Goal: Task Accomplishment & Management: Manage account settings

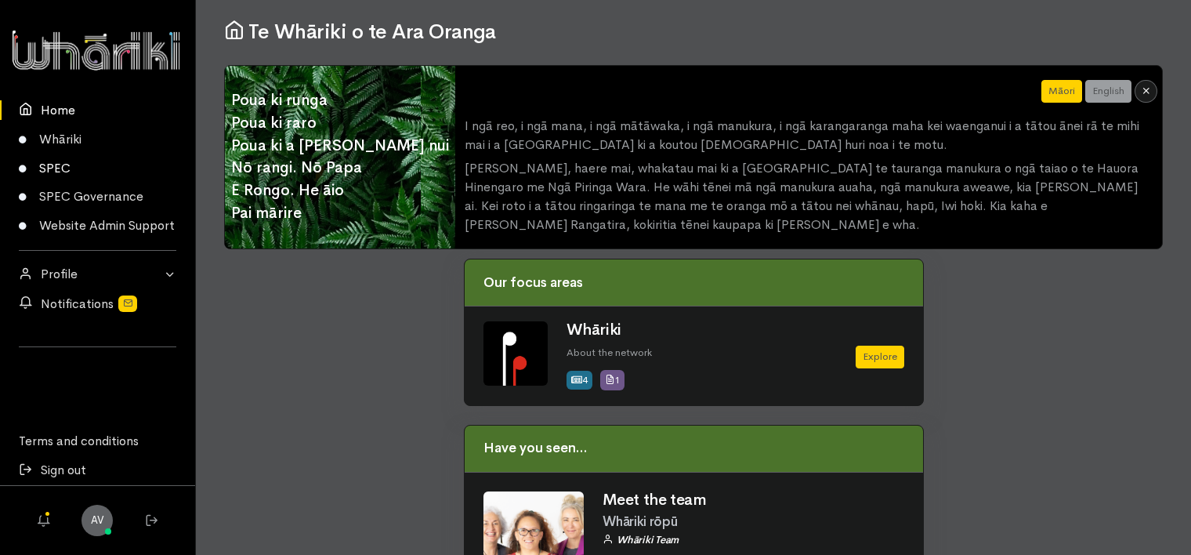
click at [66, 168] on link "SPEC" at bounding box center [97, 168] width 195 height 29
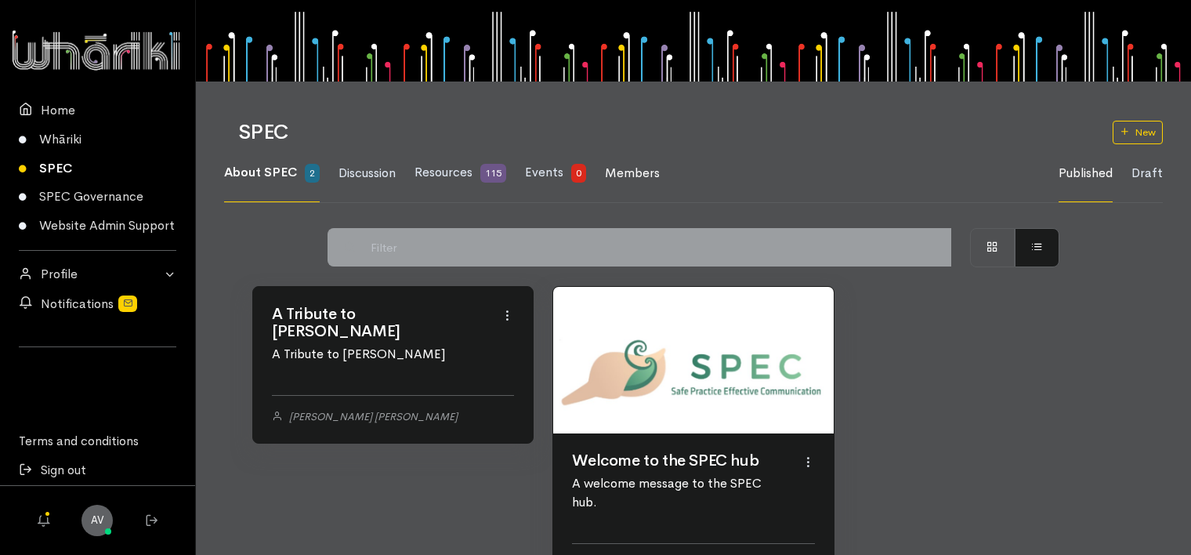
click at [628, 172] on span "Members" at bounding box center [632, 173] width 55 height 16
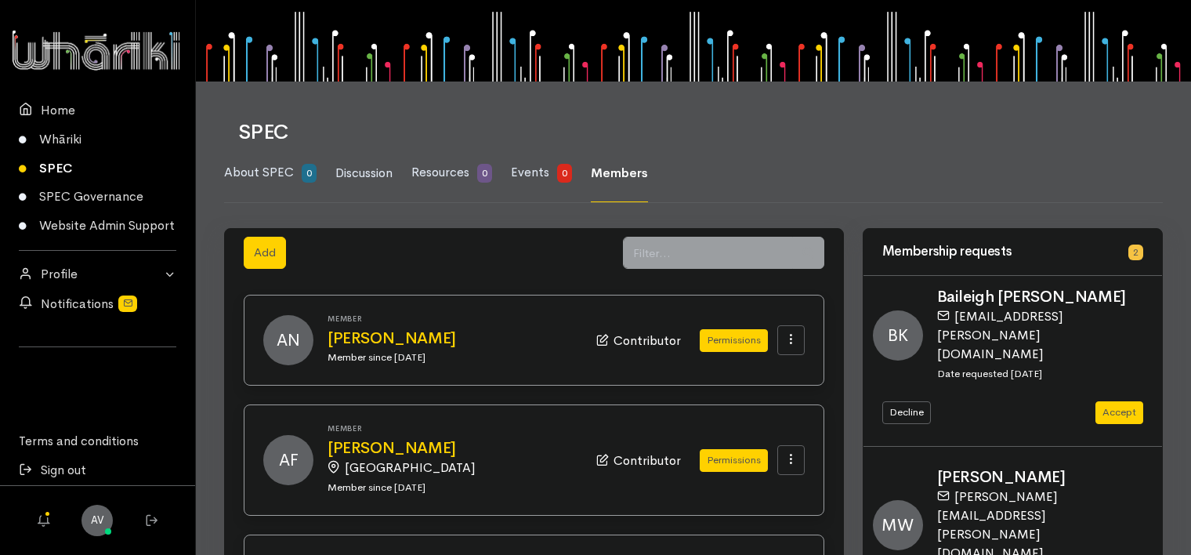
scroll to position [78, 0]
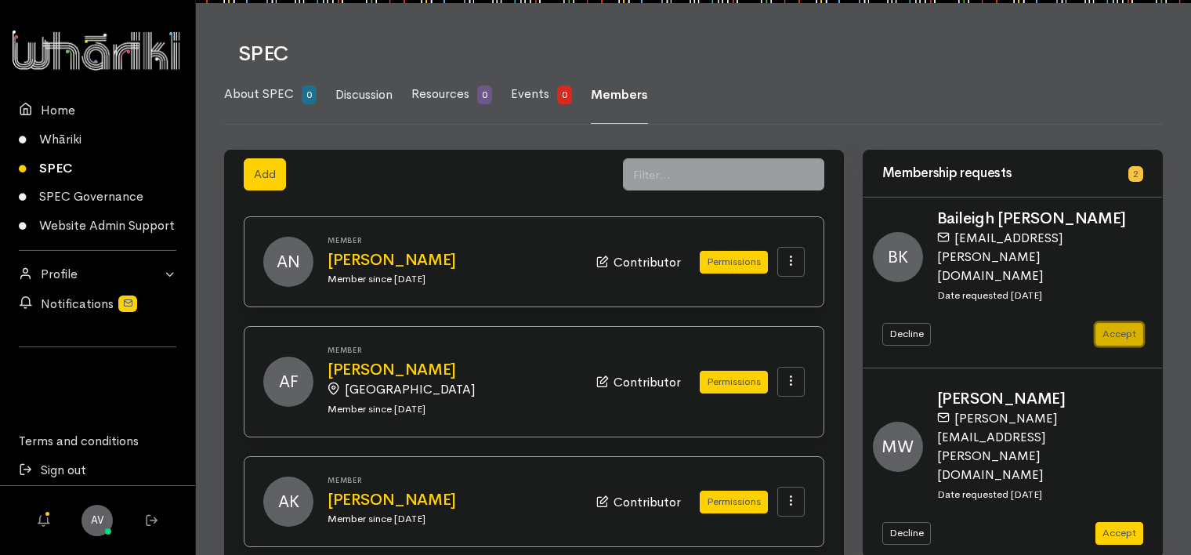
click at [1124, 323] on button "Accept" at bounding box center [1120, 334] width 48 height 23
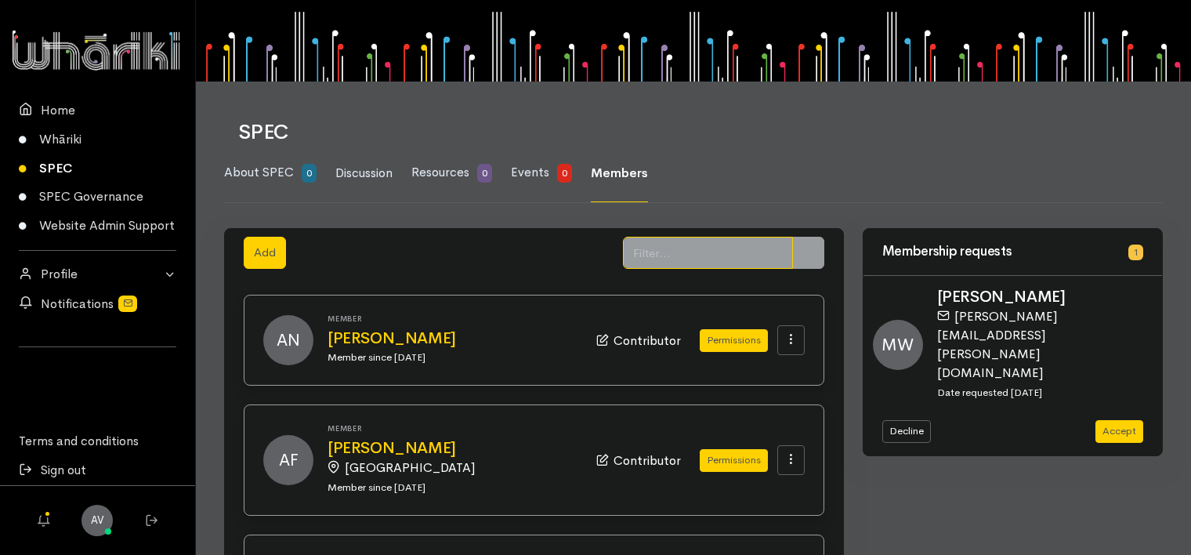
click at [701, 252] on input "text" at bounding box center [708, 253] width 170 height 32
type input "bay"
click at [806, 250] on icon at bounding box center [808, 253] width 12 height 12
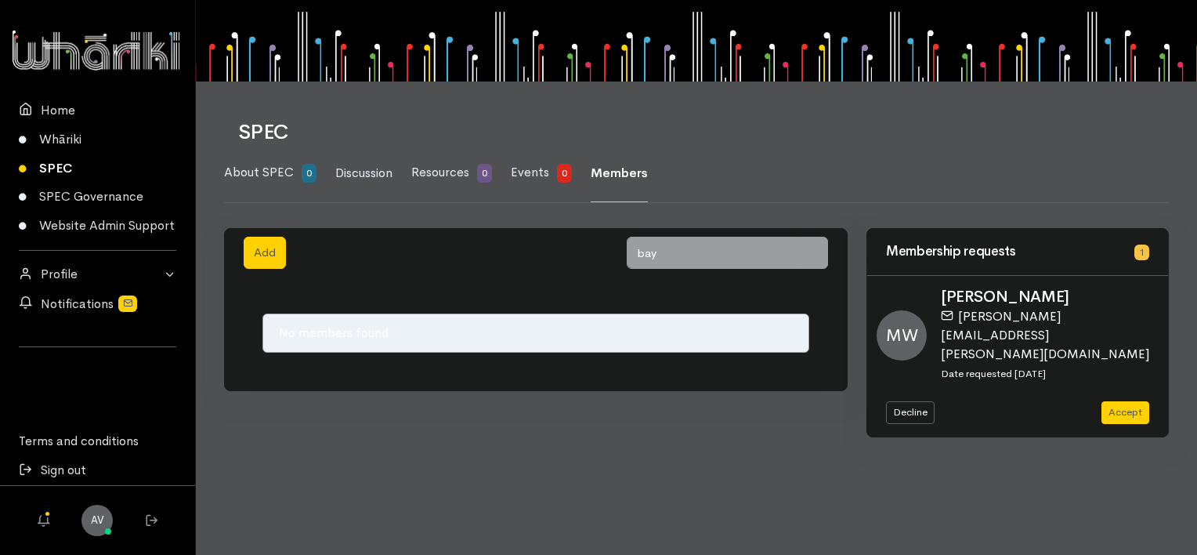
click at [810, 250] on icon at bounding box center [812, 253] width 12 height 12
click at [618, 176] on span "Members" at bounding box center [619, 173] width 57 height 16
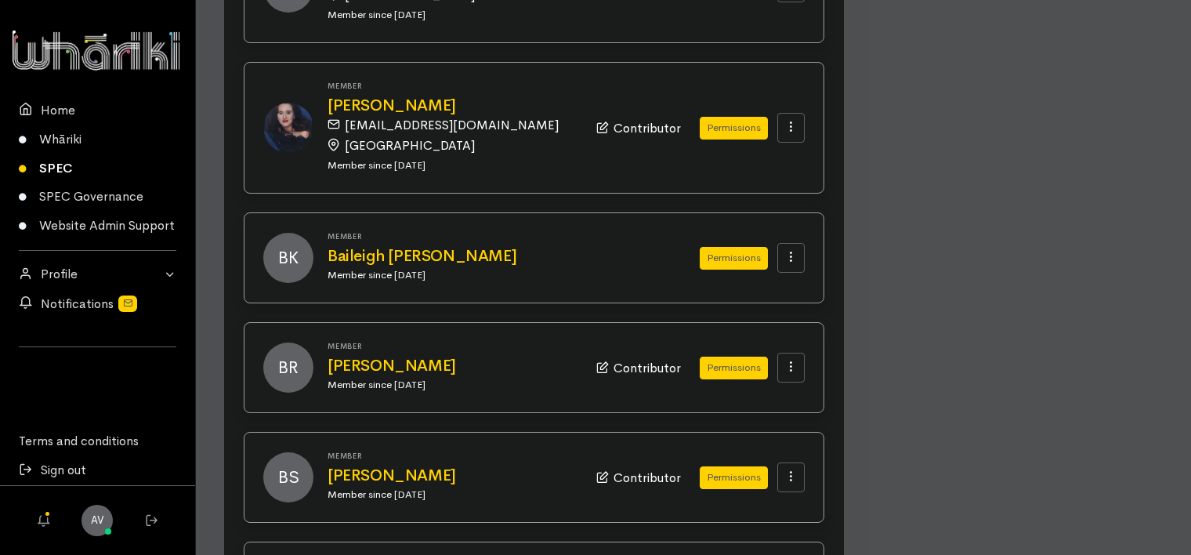
scroll to position [1097, 0]
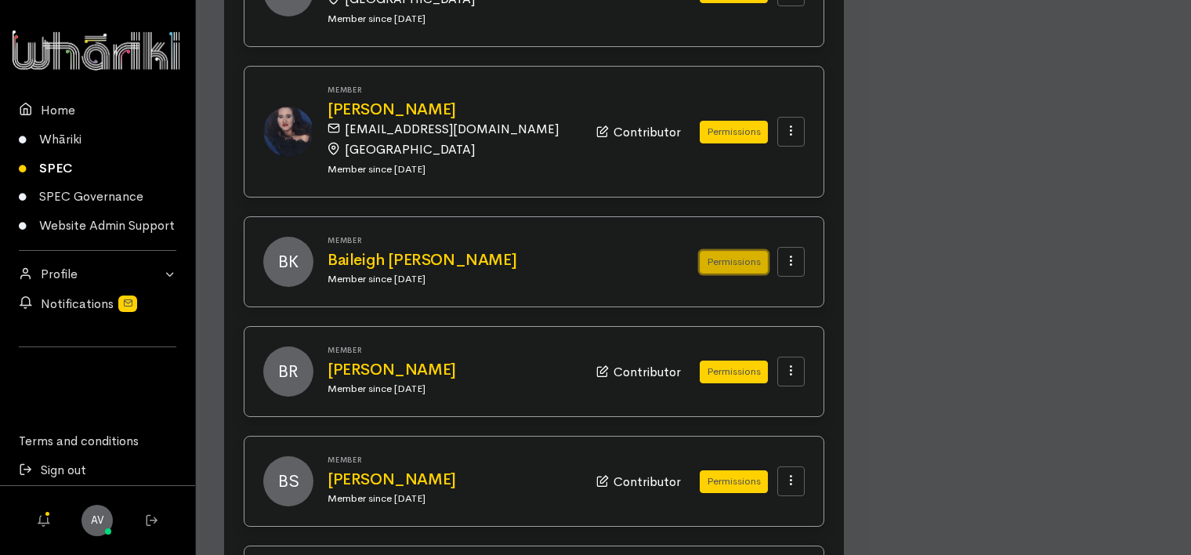
click at [727, 251] on button "Permissions" at bounding box center [734, 262] width 68 height 23
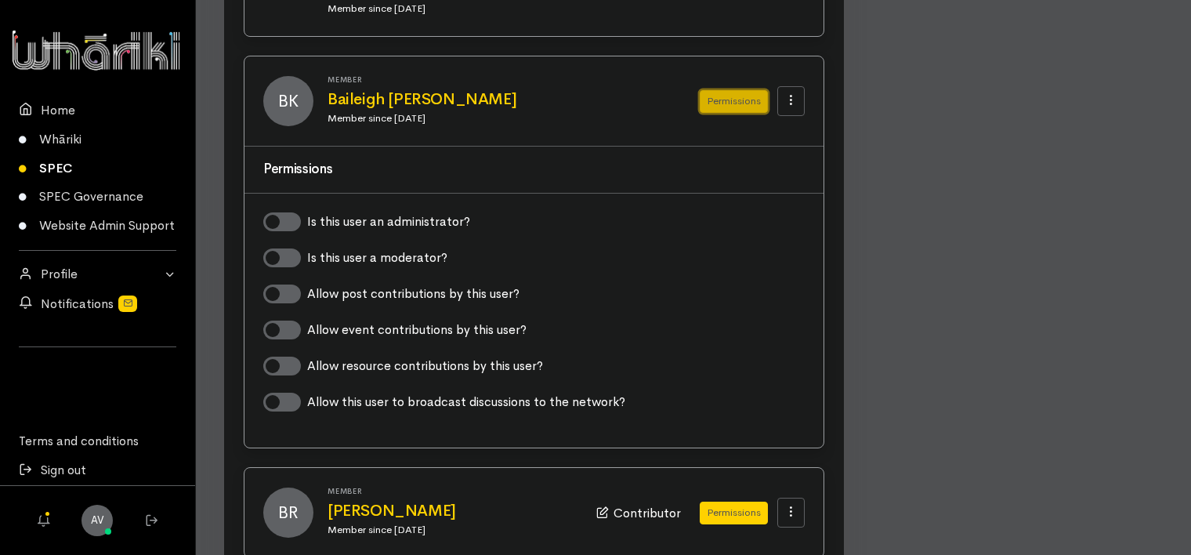
scroll to position [1332, 0]
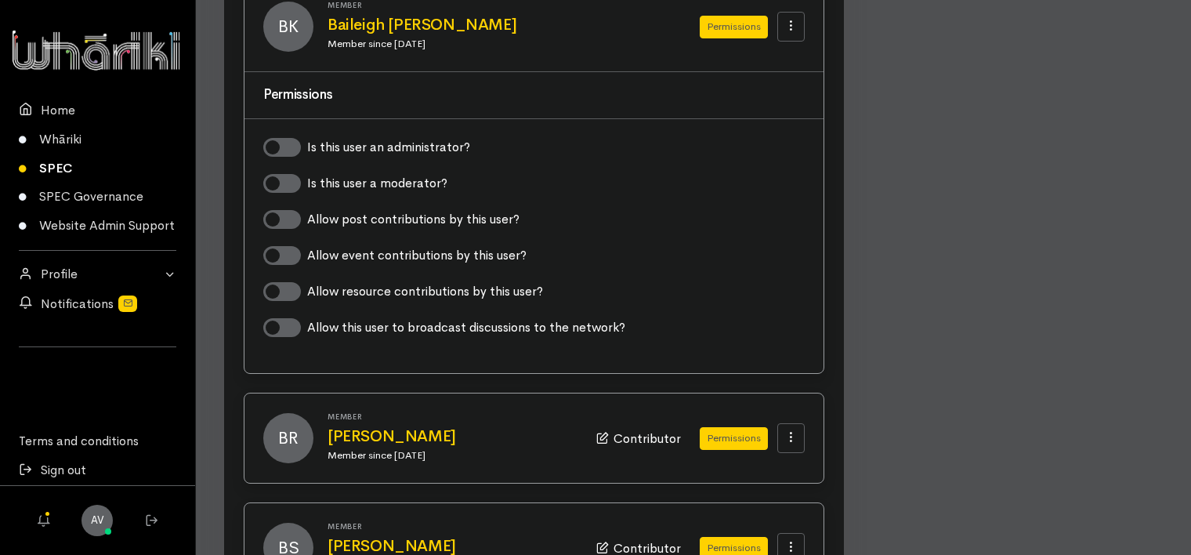
click at [307, 210] on label "Allow post contributions by this user?" at bounding box center [413, 219] width 212 height 19
click at [276, 210] on input "Allow post contributions by this user?" at bounding box center [269, 217] width 13 height 15
checkbox input "true"
click at [307, 246] on label "Allow event contributions by this user?" at bounding box center [416, 255] width 219 height 19
click at [276, 246] on input "Allow event contributions by this user?" at bounding box center [269, 253] width 13 height 15
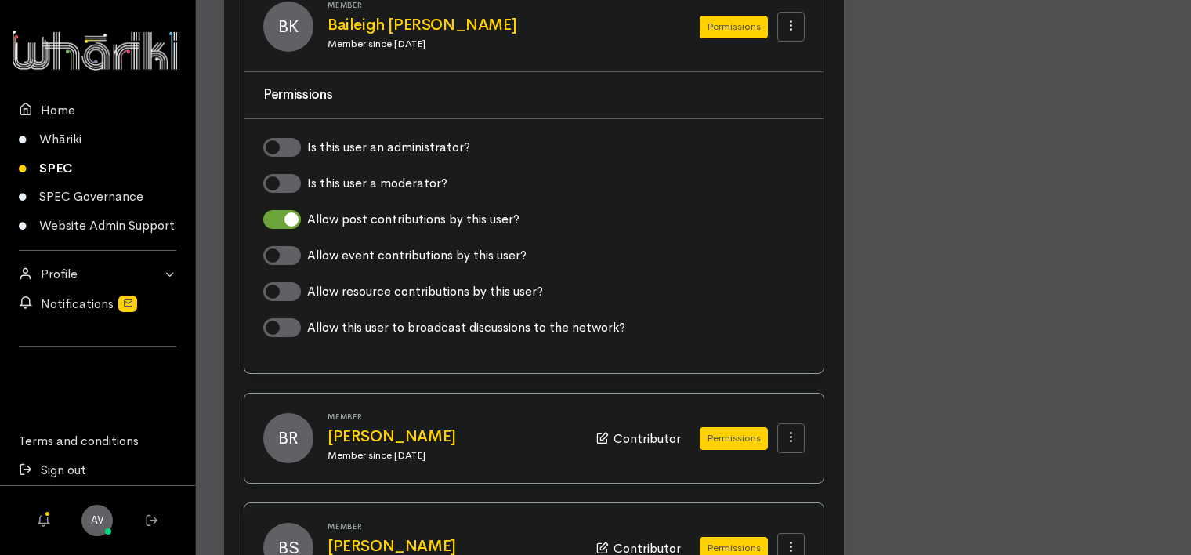
checkbox input "true"
click at [307, 282] on label "Allow resource contributions by this user?" at bounding box center [425, 291] width 236 height 19
click at [276, 282] on input "Allow resource contributions by this user?" at bounding box center [269, 289] width 13 height 15
checkbox input "true"
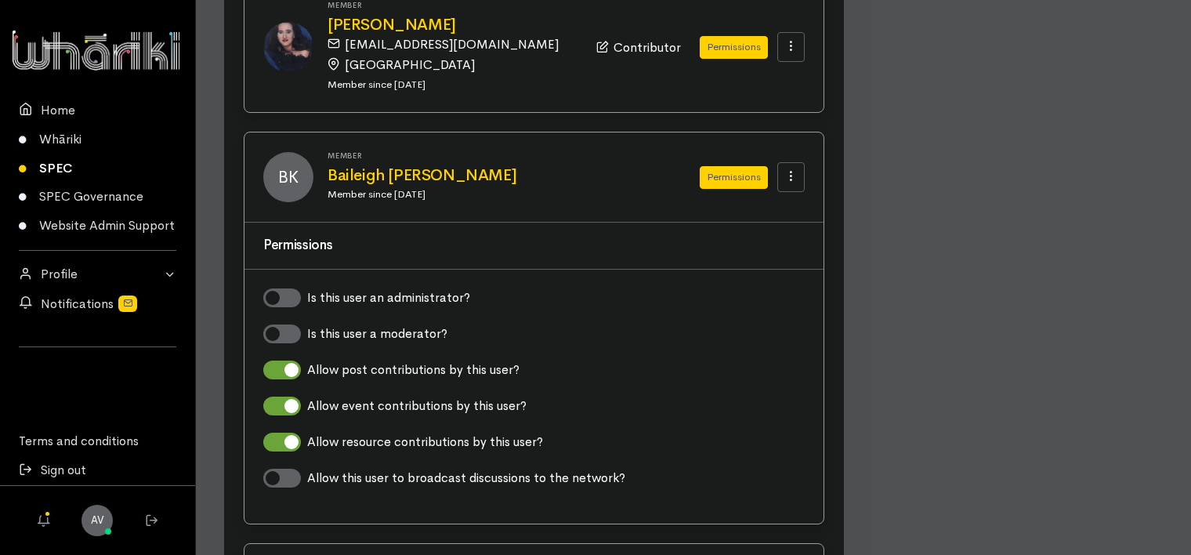
scroll to position [1176, 0]
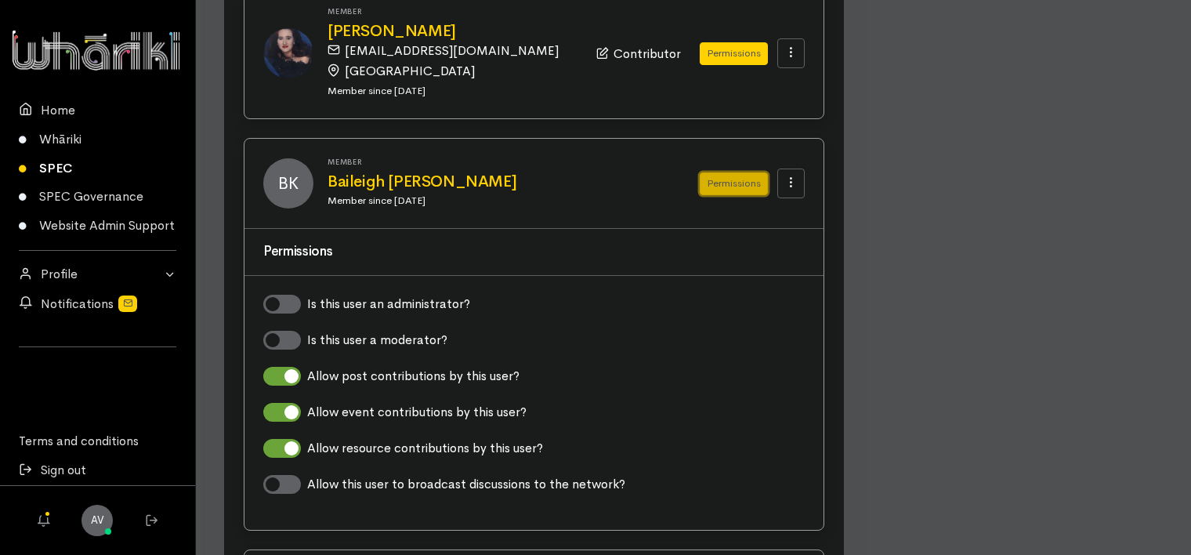
click at [732, 172] on button "Permissions" at bounding box center [734, 183] width 68 height 23
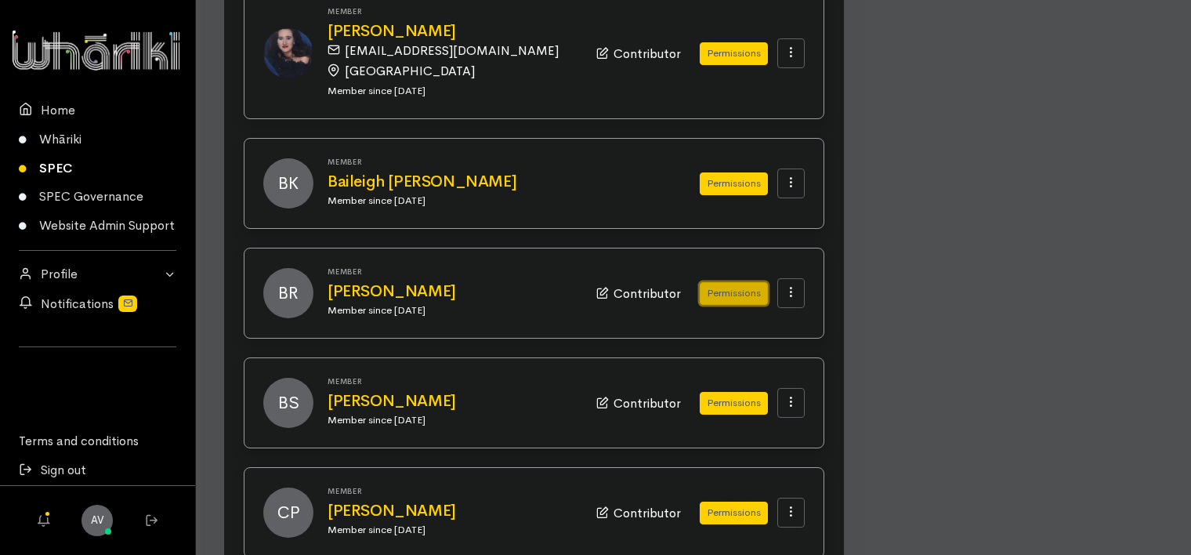
click at [734, 282] on button "Permissions" at bounding box center [734, 293] width 68 height 23
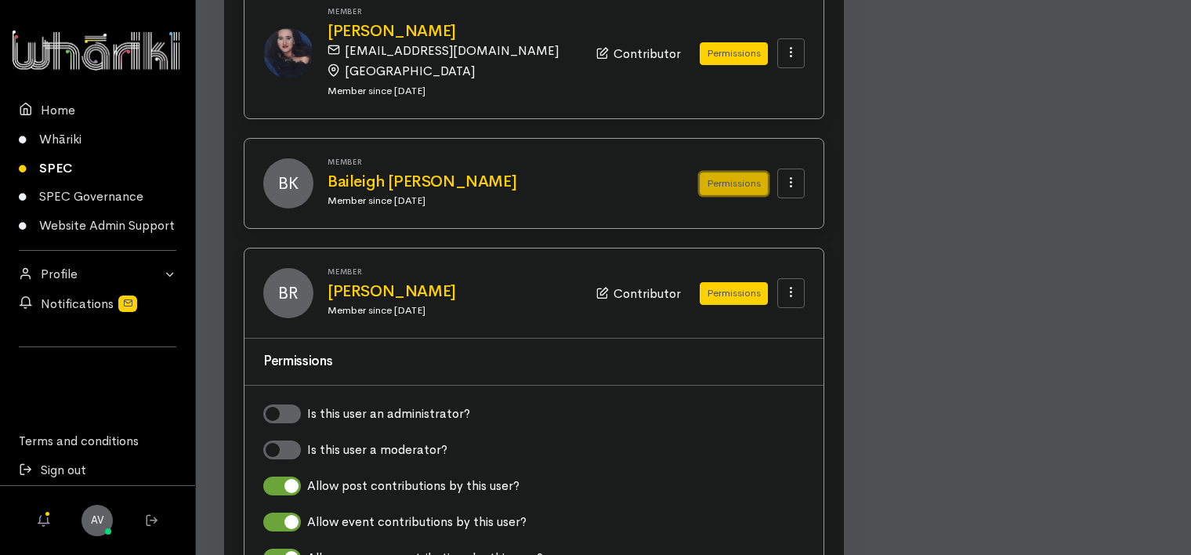
click at [727, 172] on button "Permissions" at bounding box center [734, 183] width 68 height 23
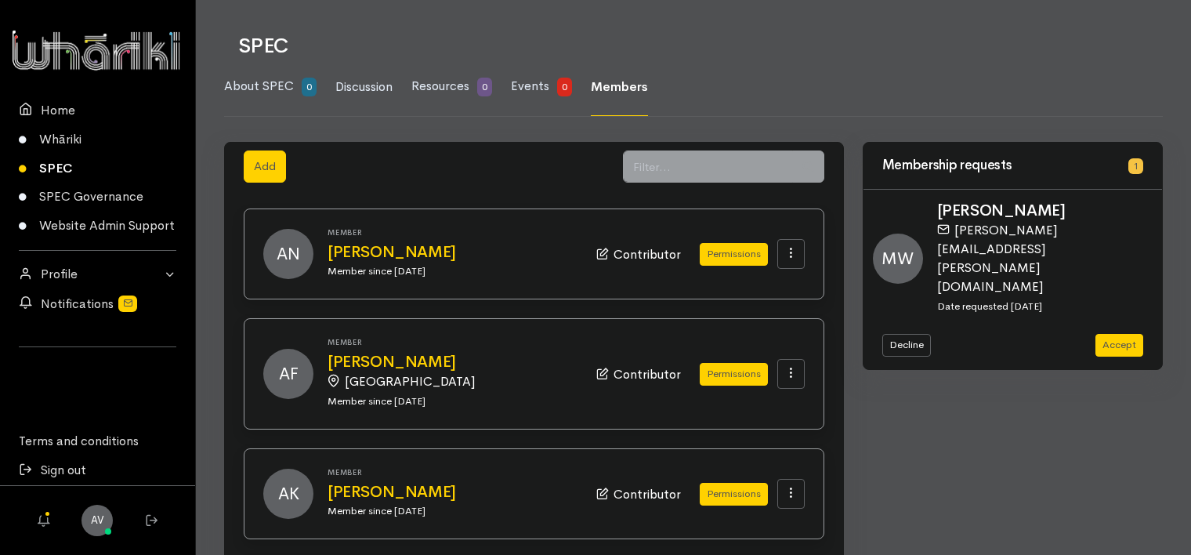
scroll to position [0, 0]
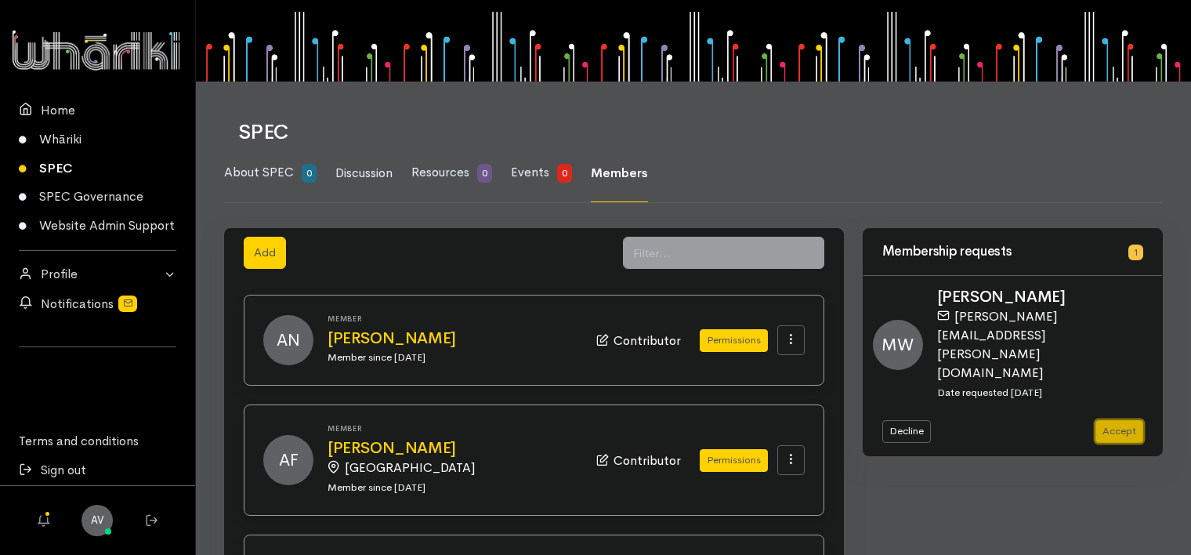
click at [1125, 422] on button "Accept" at bounding box center [1120, 431] width 48 height 23
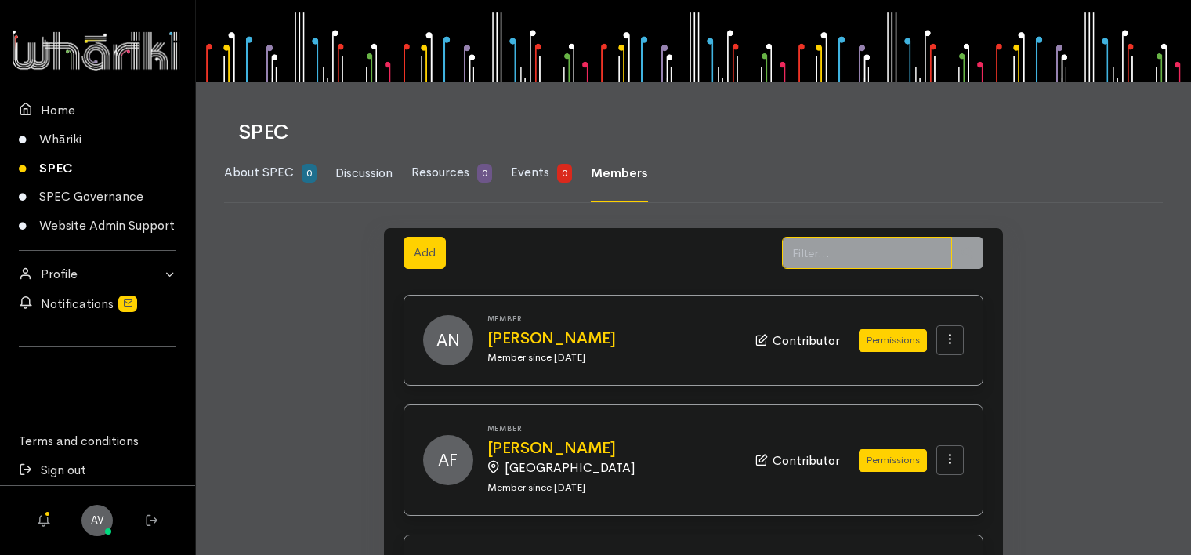
click at [848, 256] on input "text" at bounding box center [867, 253] width 170 height 32
type input "mel"
click at [969, 251] on icon at bounding box center [968, 253] width 12 height 12
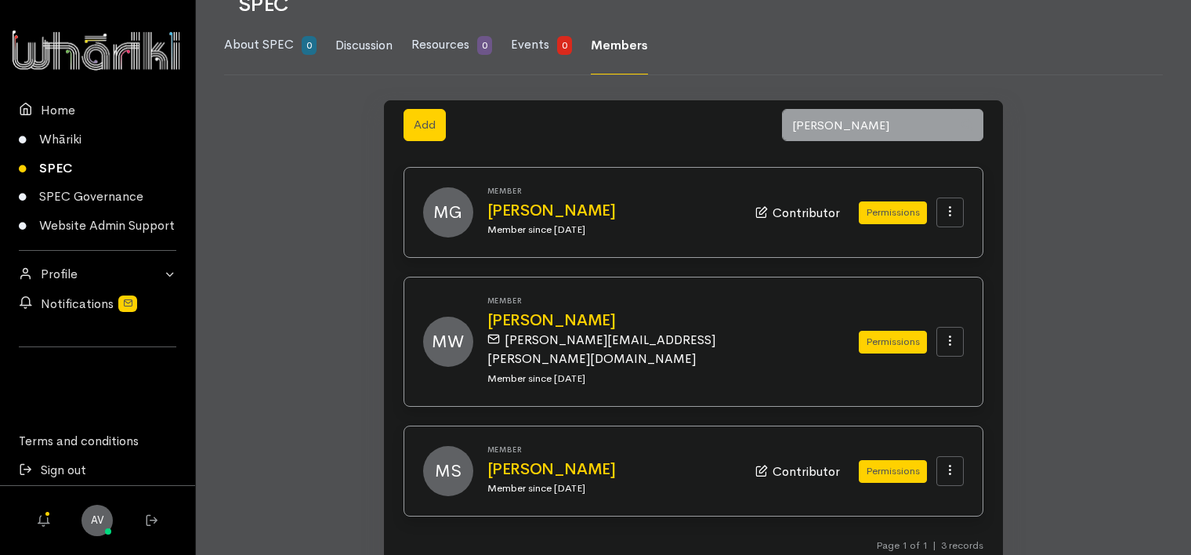
scroll to position [154, 0]
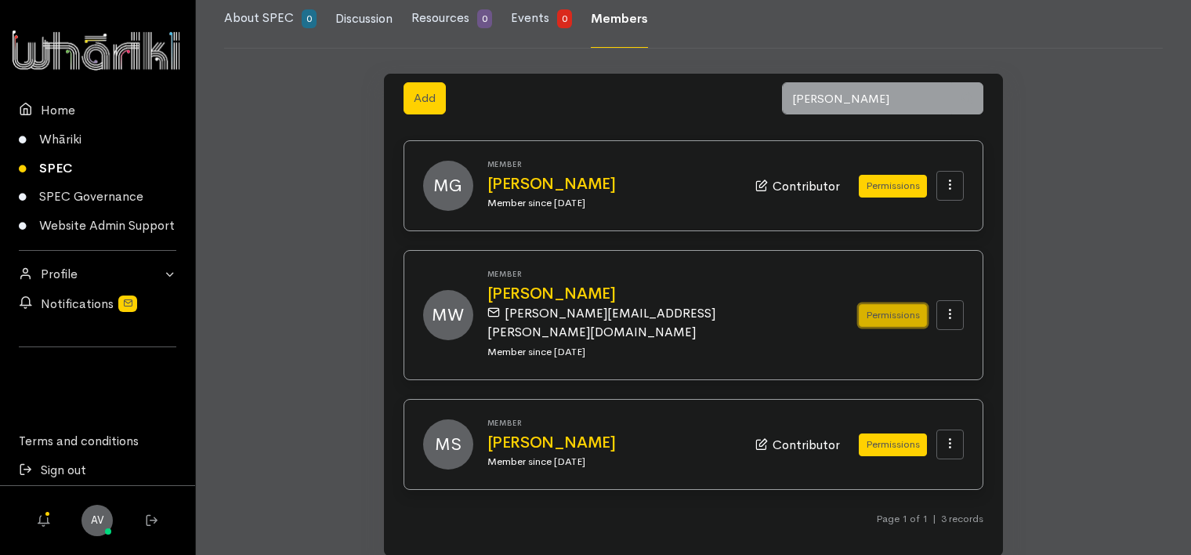
click at [894, 304] on button "Permissions" at bounding box center [893, 315] width 68 height 23
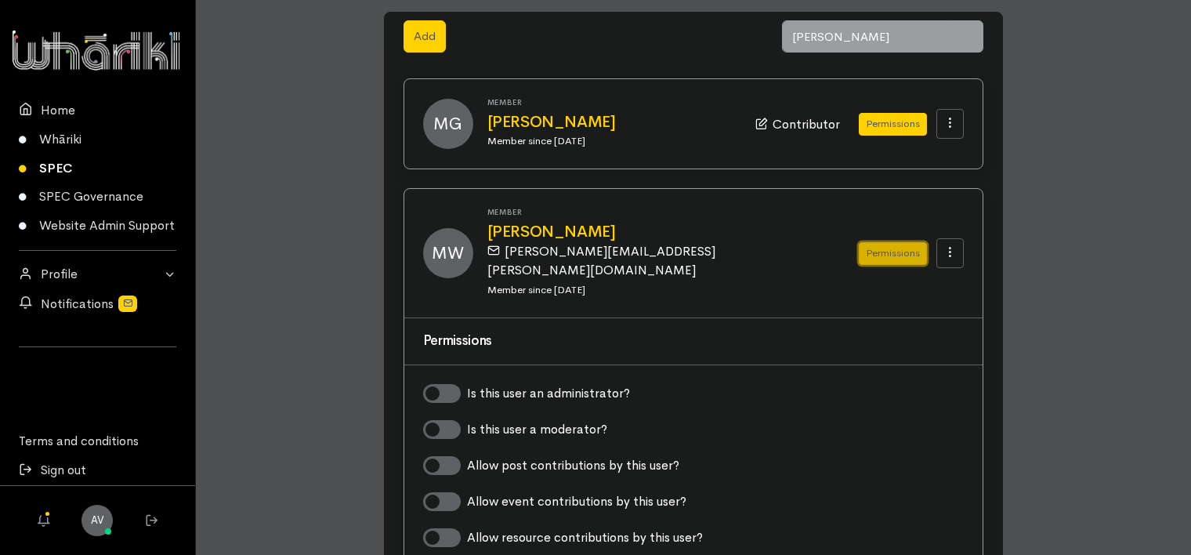
scroll to position [311, 0]
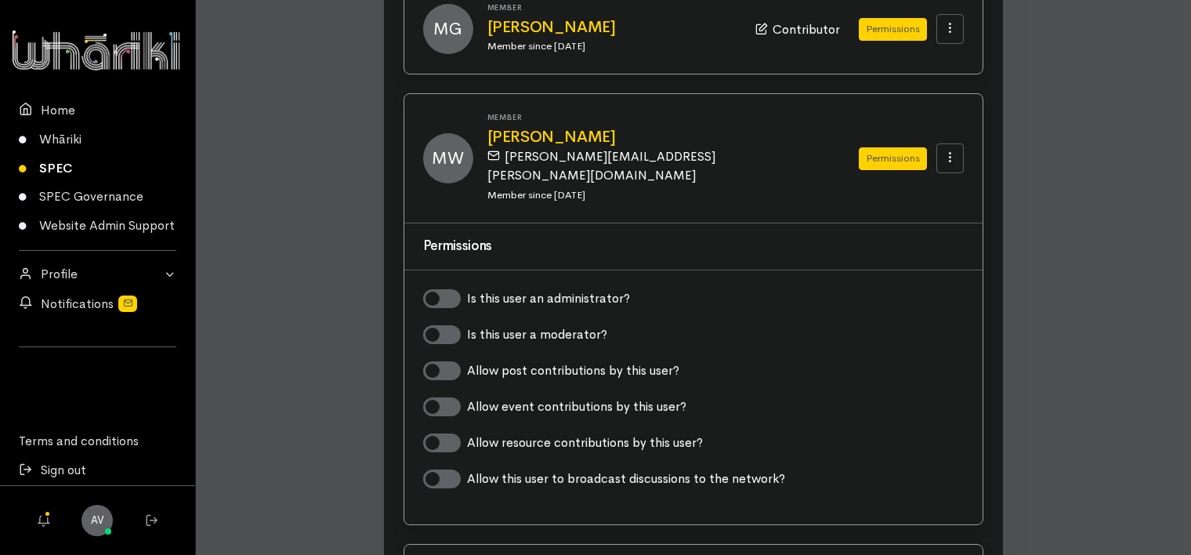
click at [467, 361] on label "Allow post contributions by this user?" at bounding box center [573, 370] width 212 height 19
click at [436, 361] on input "Allow post contributions by this user?" at bounding box center [429, 368] width 13 height 15
checkbox input "true"
click at [467, 397] on label "Allow event contributions by this user?" at bounding box center [576, 406] width 219 height 19
click at [436, 397] on input "Allow event contributions by this user?" at bounding box center [429, 404] width 13 height 15
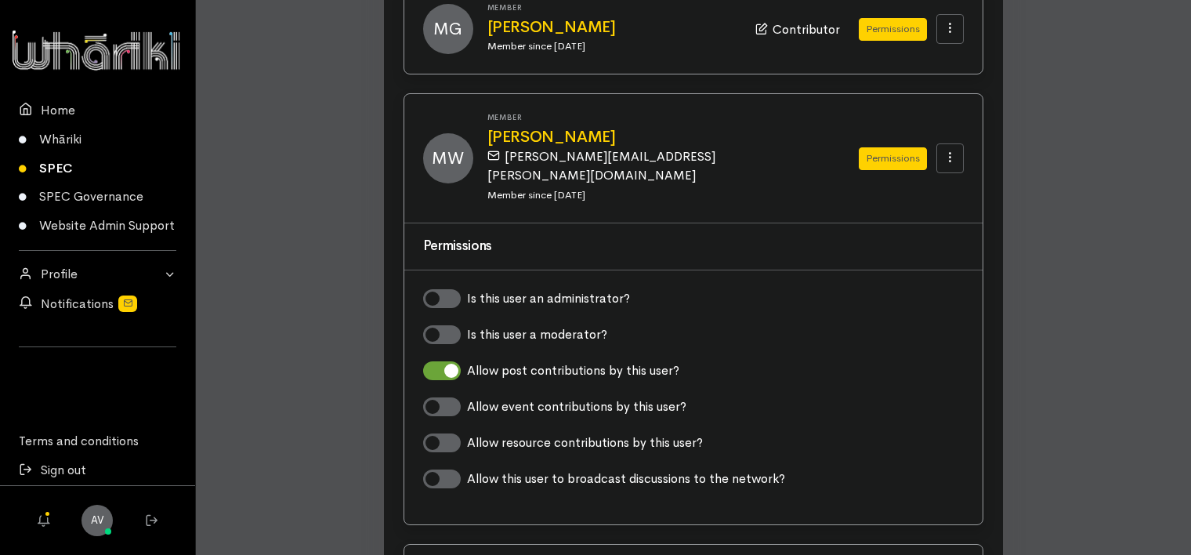
checkbox input "true"
click at [467, 433] on label "Allow resource contributions by this user?" at bounding box center [585, 442] width 236 height 19
click at [436, 433] on input "Allow resource contributions by this user?" at bounding box center [429, 440] width 13 height 15
checkbox input "true"
click at [893, 148] on button "Permissions" at bounding box center [893, 158] width 68 height 23
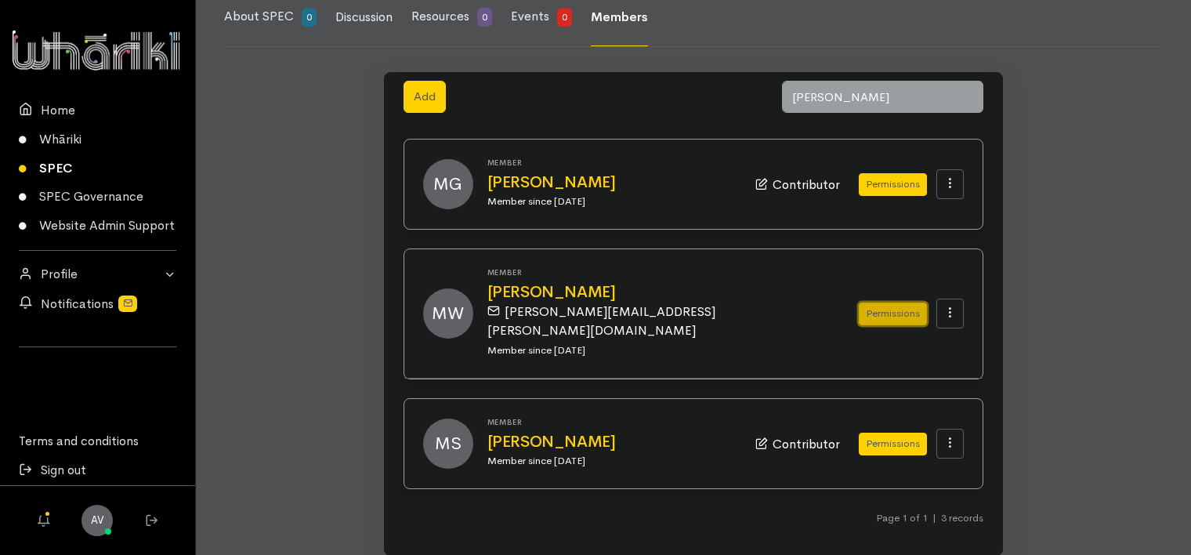
scroll to position [154, 0]
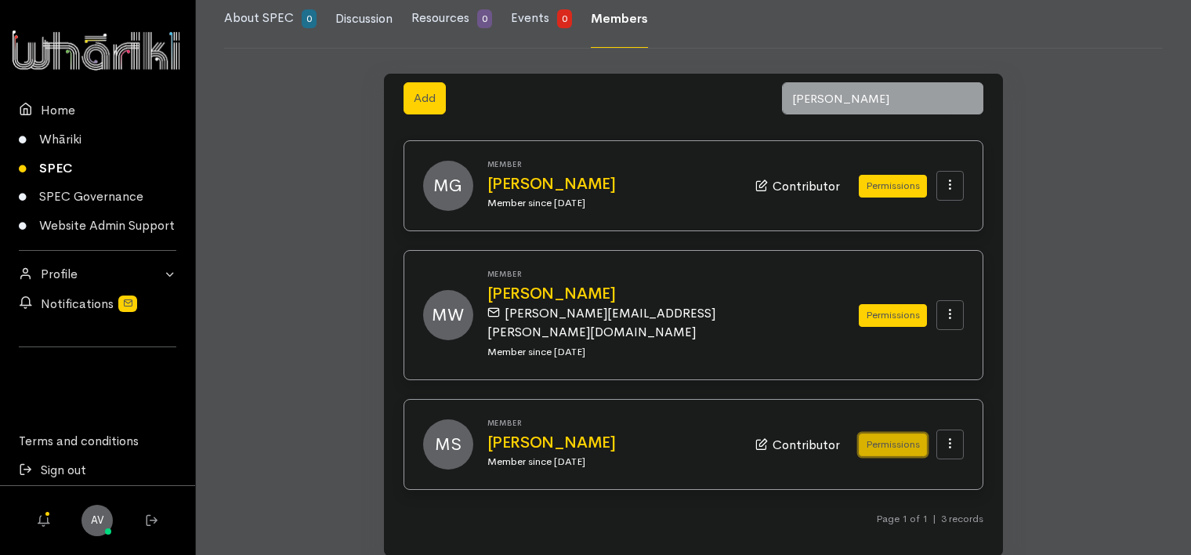
click at [881, 433] on button "Permissions" at bounding box center [893, 444] width 68 height 23
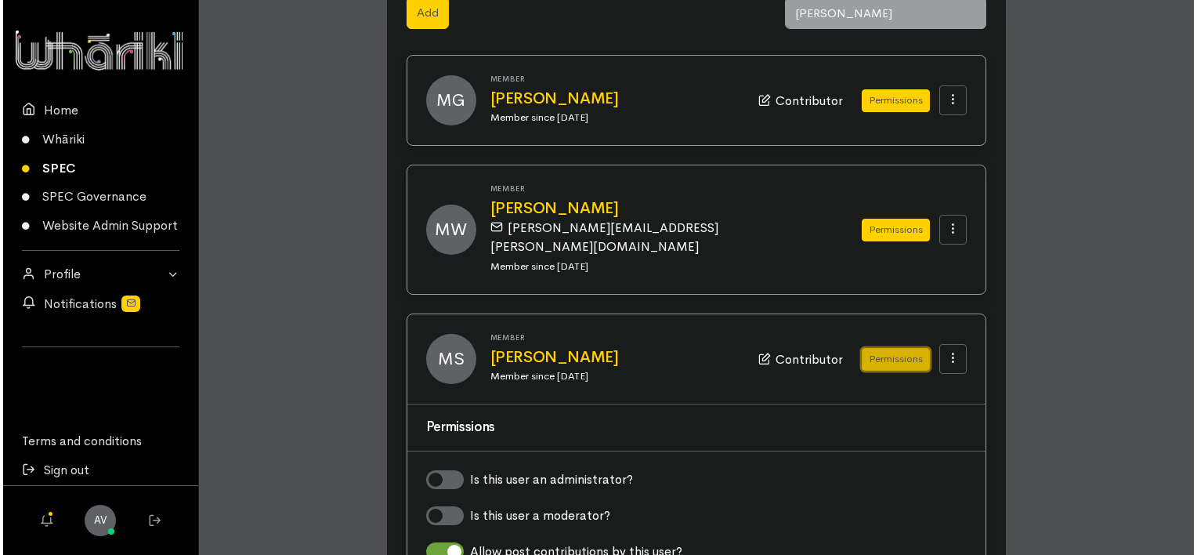
scroll to position [313, 0]
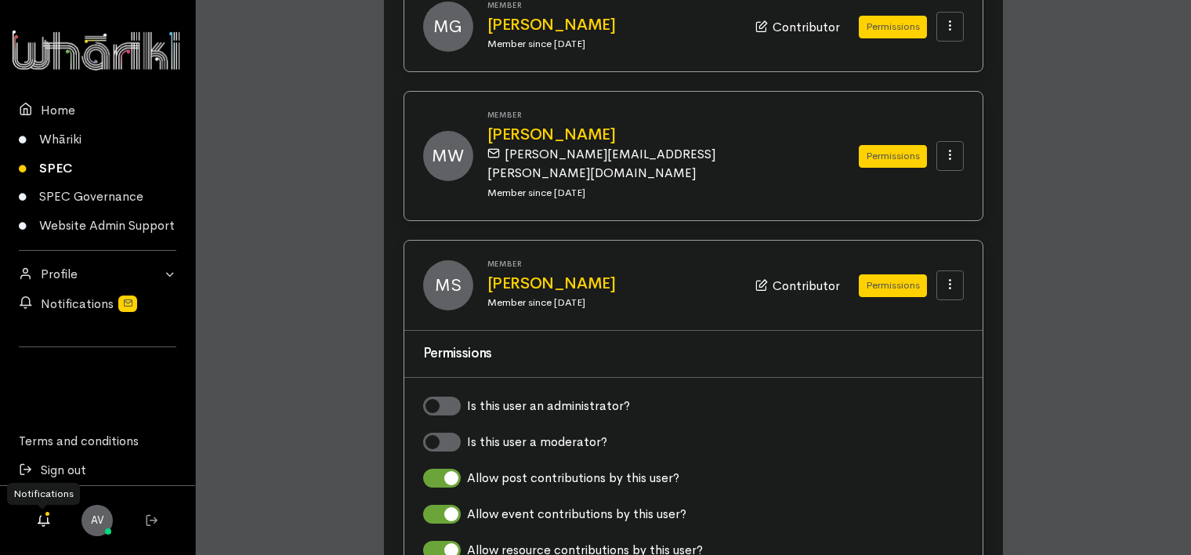
click at [41, 519] on icon at bounding box center [43, 520] width 20 height 20
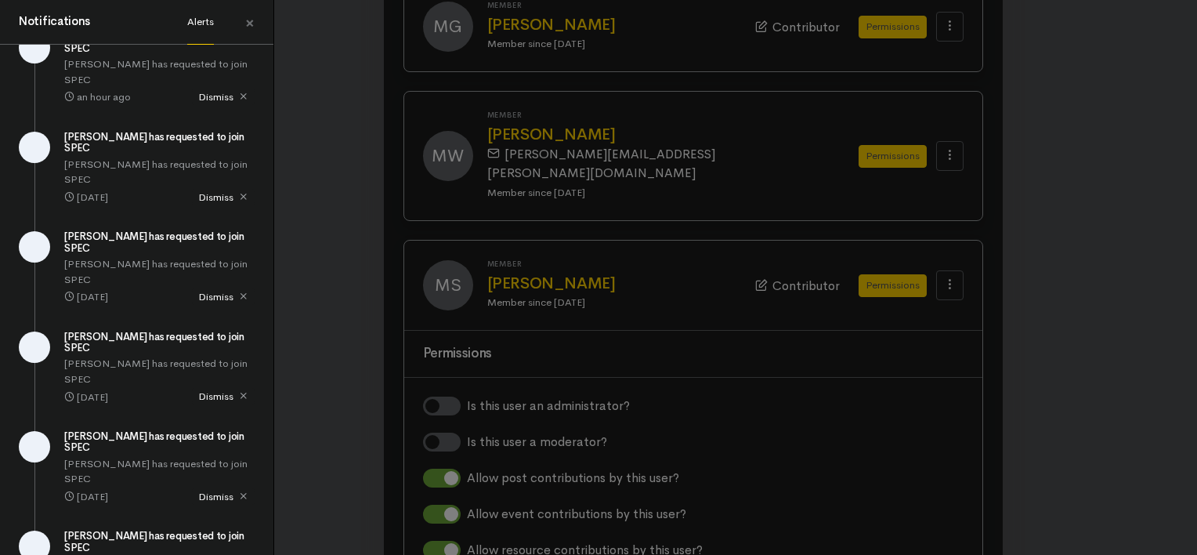
scroll to position [0, 0]
